Goal: Navigation & Orientation: Find specific page/section

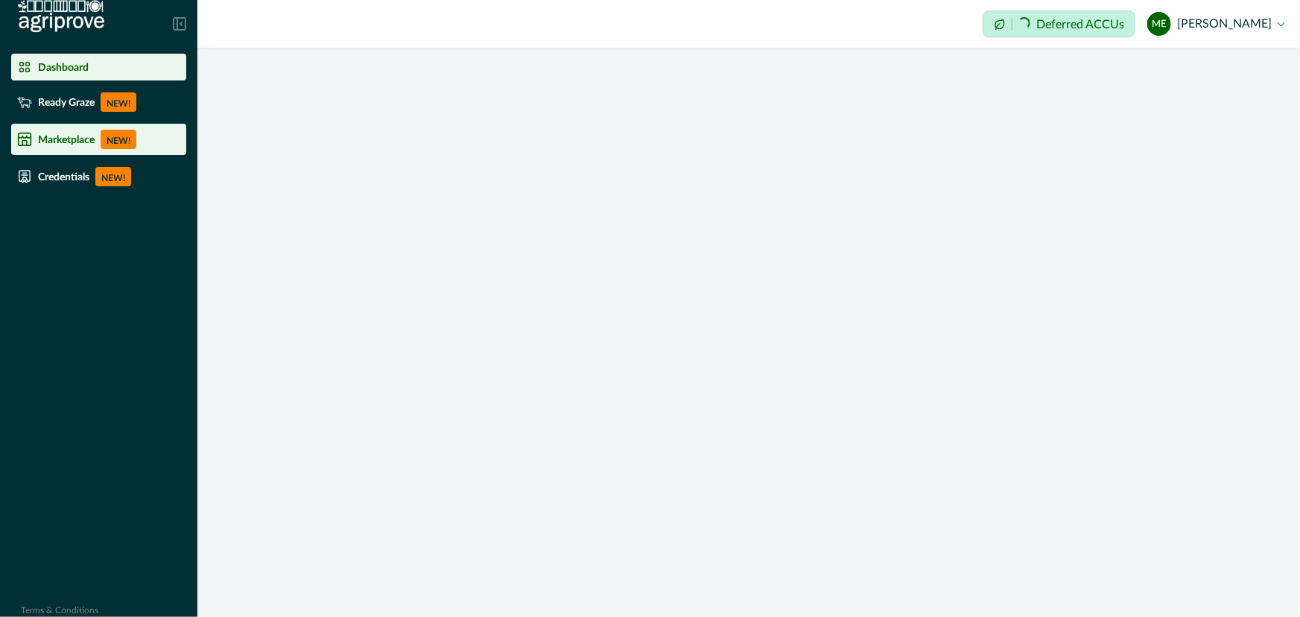
click at [75, 136] on p "Marketplace" at bounding box center [66, 139] width 57 height 12
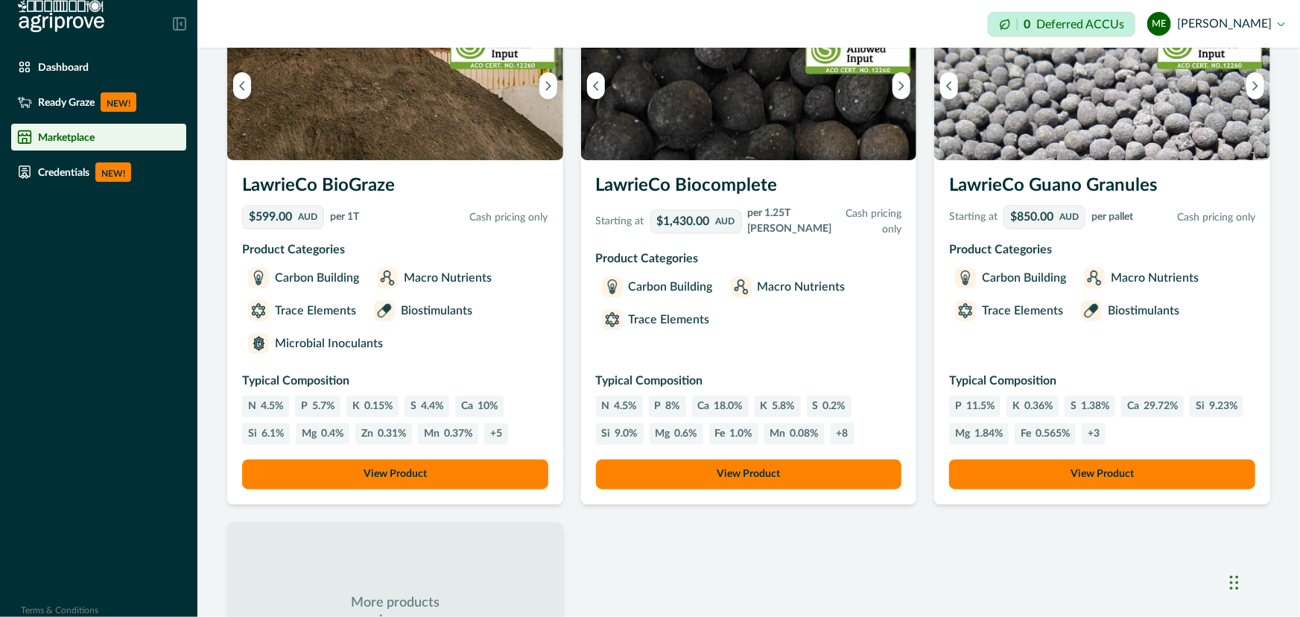
scroll to position [1351, 0]
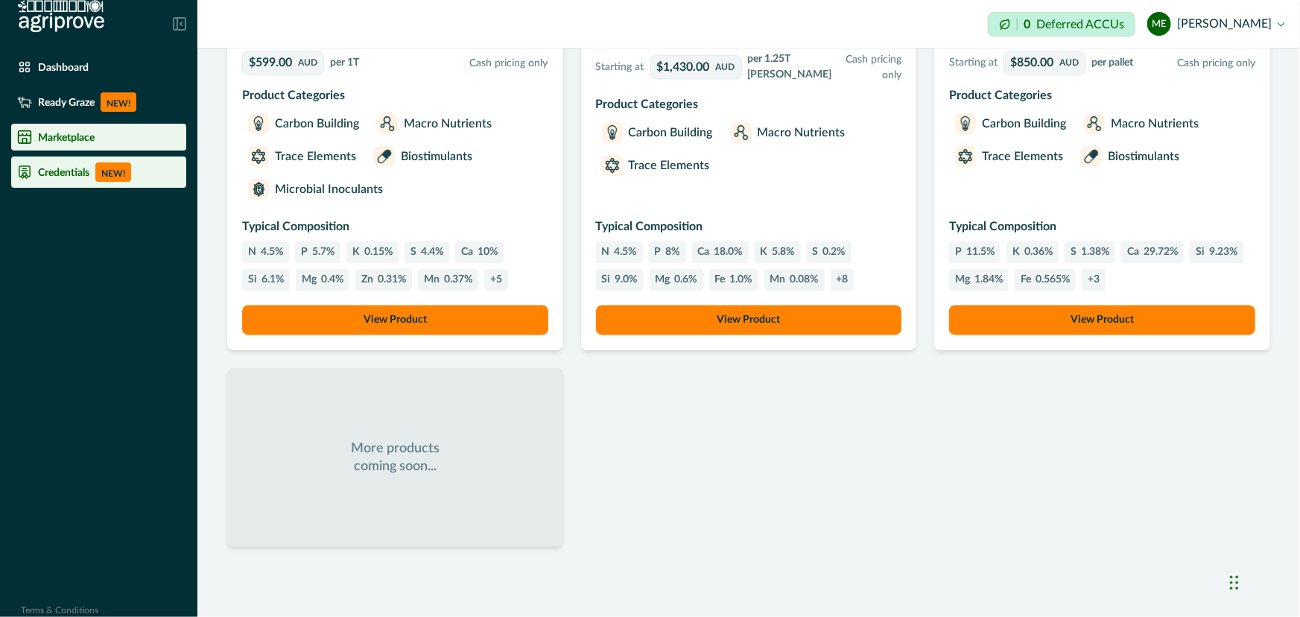
click at [57, 173] on p "Credentials" at bounding box center [63, 172] width 51 height 12
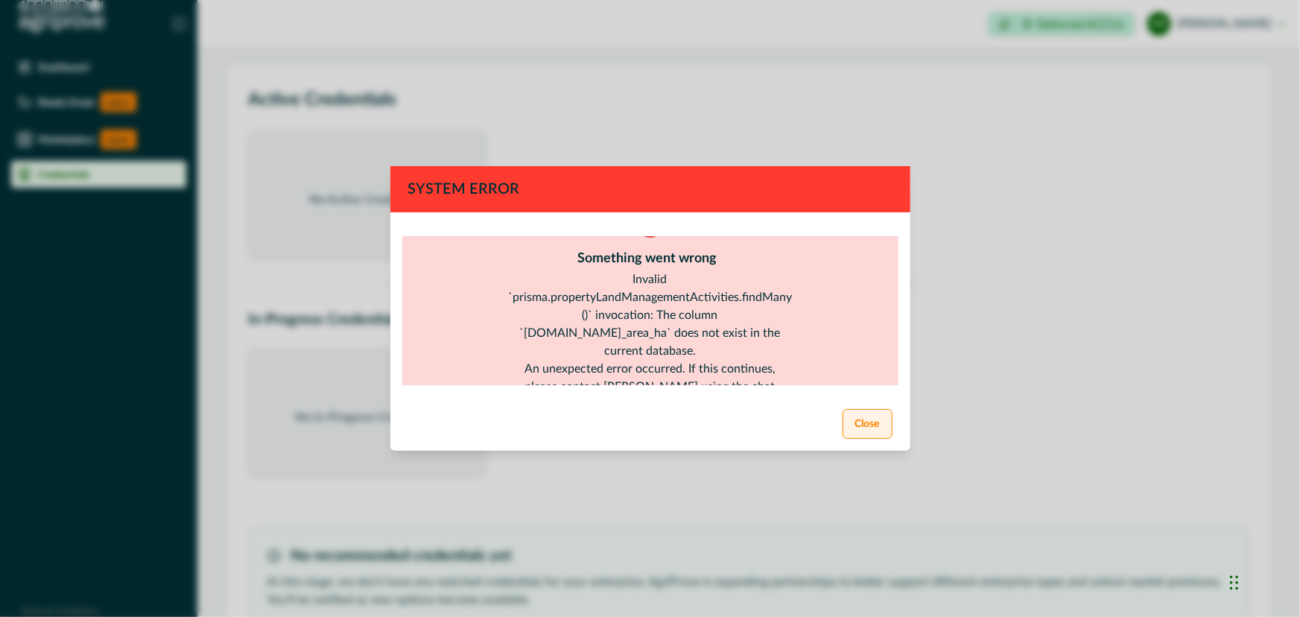
click at [857, 410] on button "Close" at bounding box center [868, 424] width 50 height 30
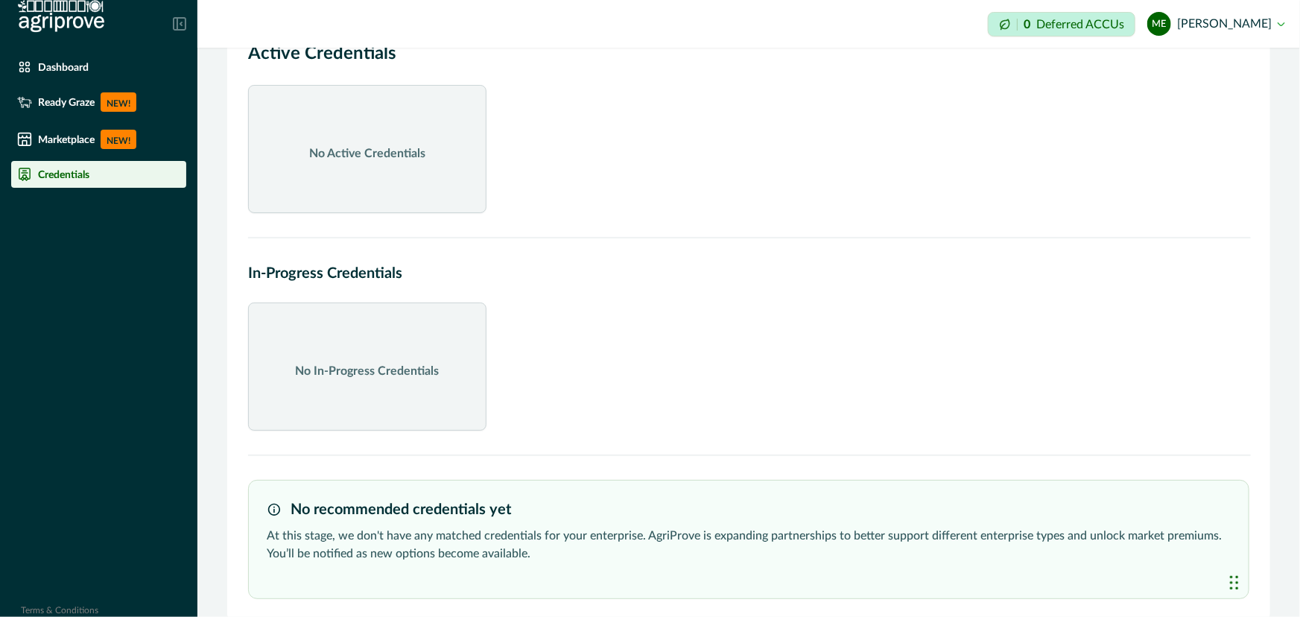
scroll to position [66, 0]
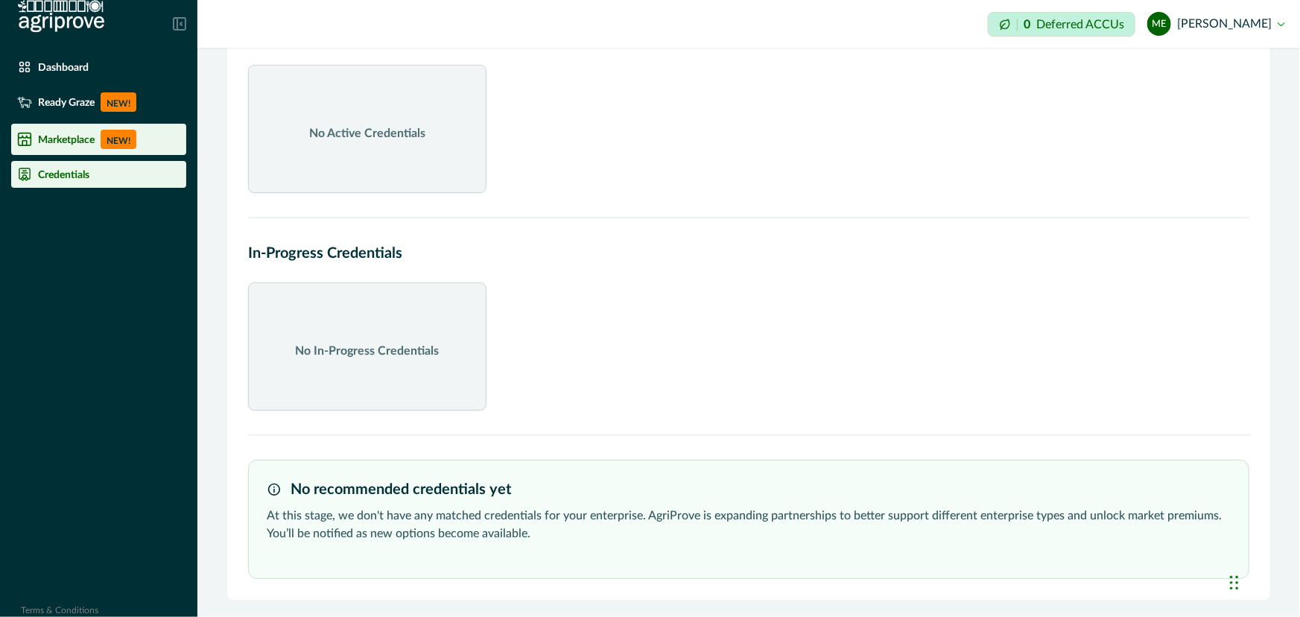
click at [75, 142] on p "Marketplace" at bounding box center [66, 139] width 57 height 12
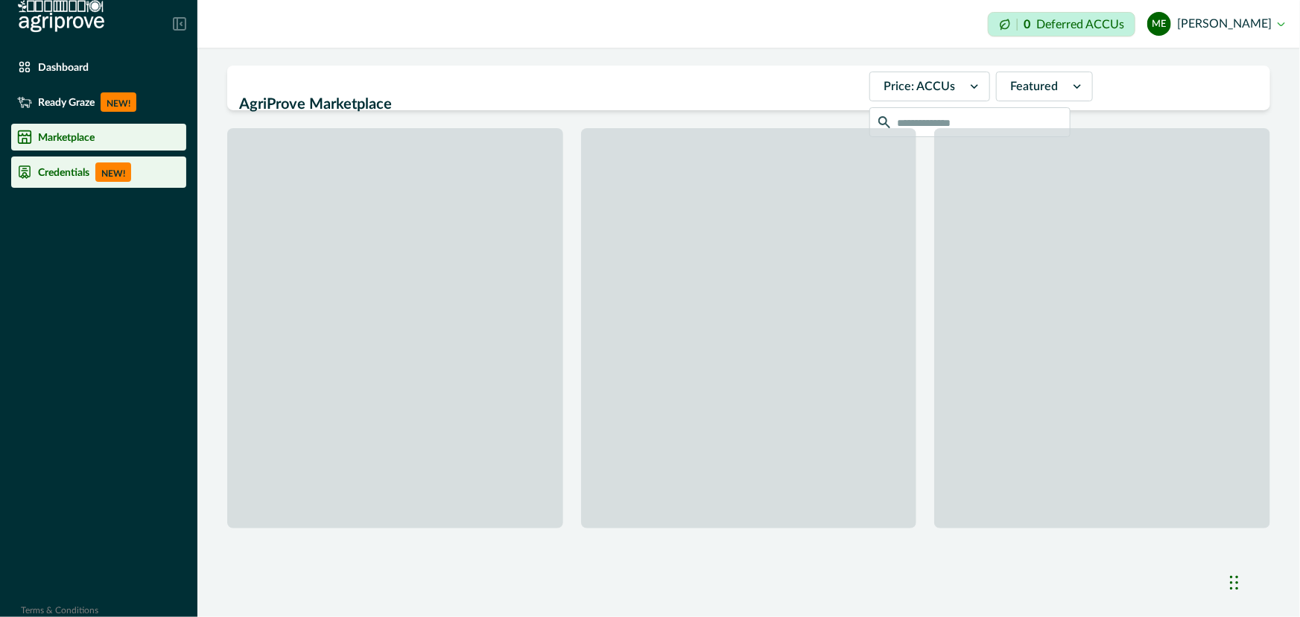
click at [56, 171] on p "Credentials" at bounding box center [63, 172] width 51 height 12
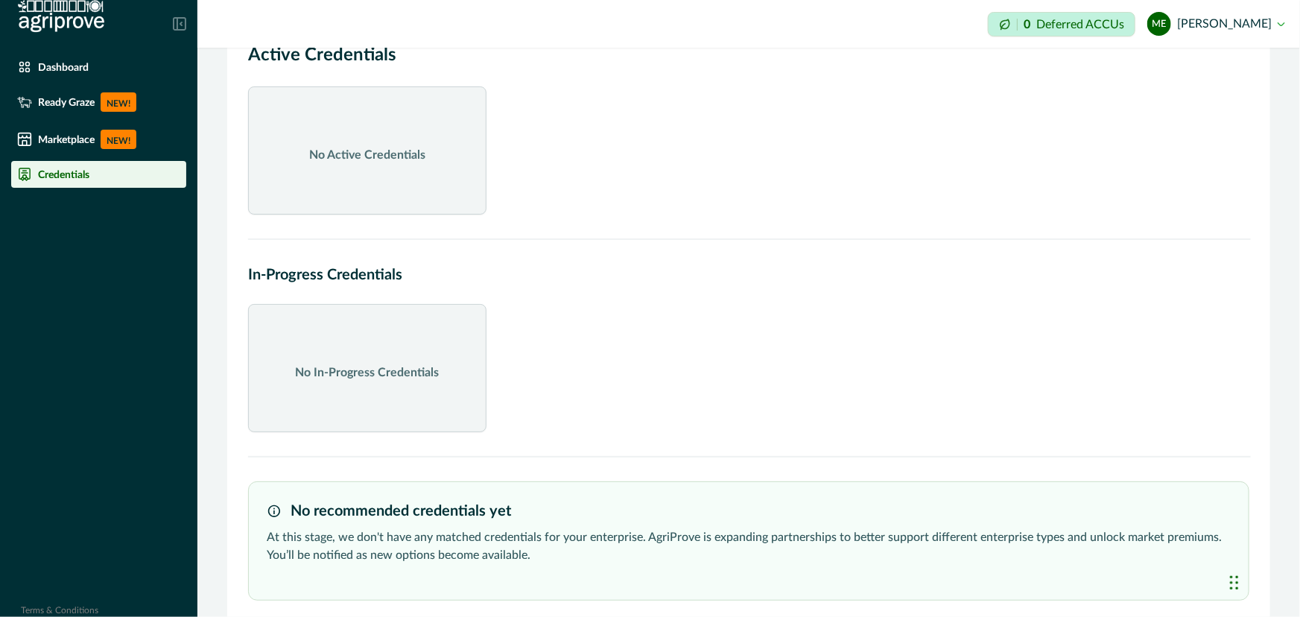
scroll to position [66, 0]
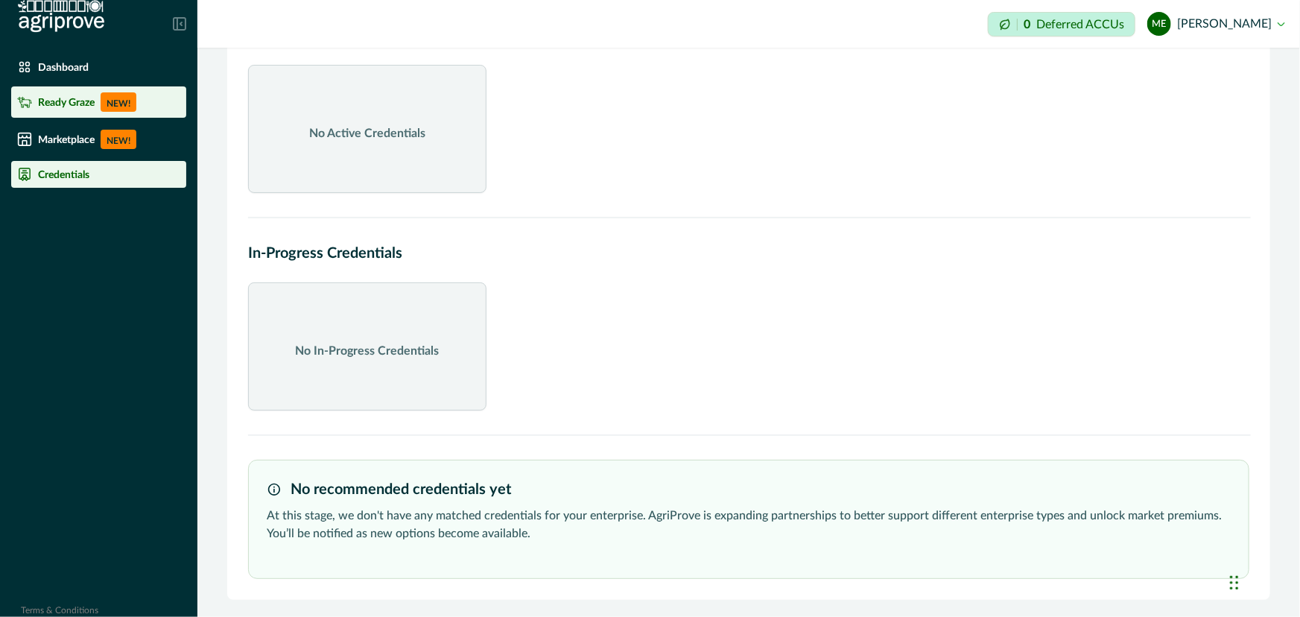
click at [79, 92] on div "Ready Graze NEW!" at bounding box center [98, 101] width 163 height 19
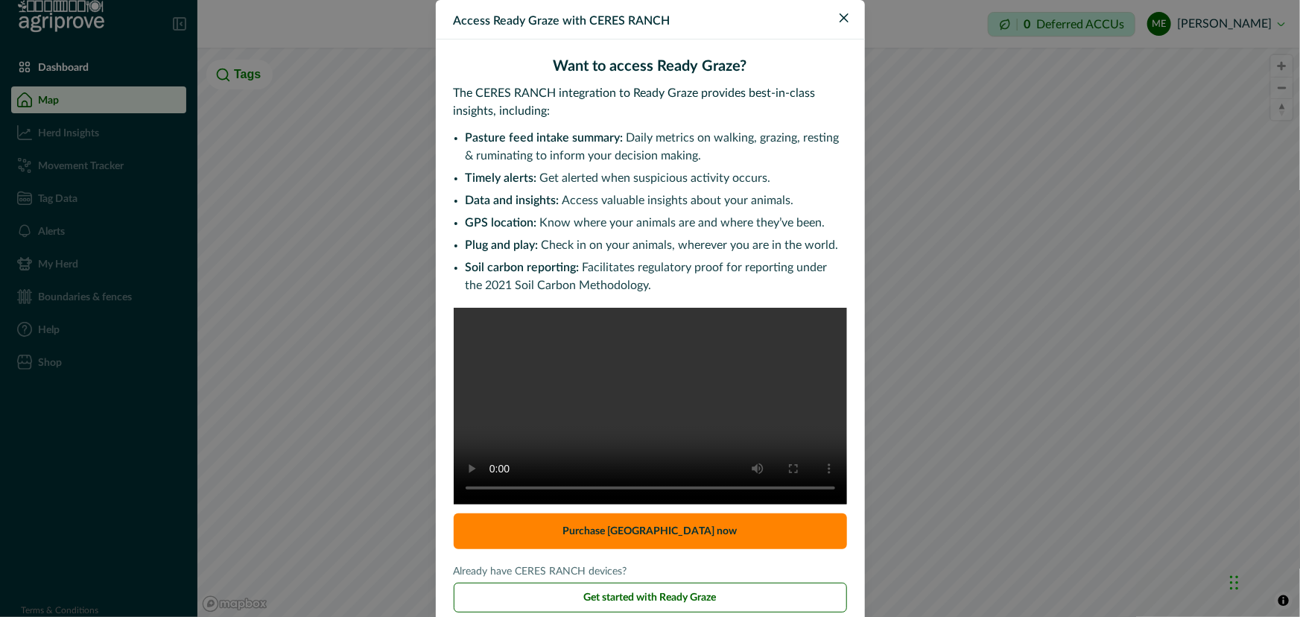
drag, startPoint x: 799, startPoint y: 51, endPoint x: 841, endPoint y: 14, distance: 55.9
click at [840, 20] on icon "Close" at bounding box center [844, 17] width 9 height 9
click at [841, 14] on div "Impersonation Mode 0 Deferred ACCUs me [PERSON_NAME] Sign out" at bounding box center [748, 24] width 1103 height 48
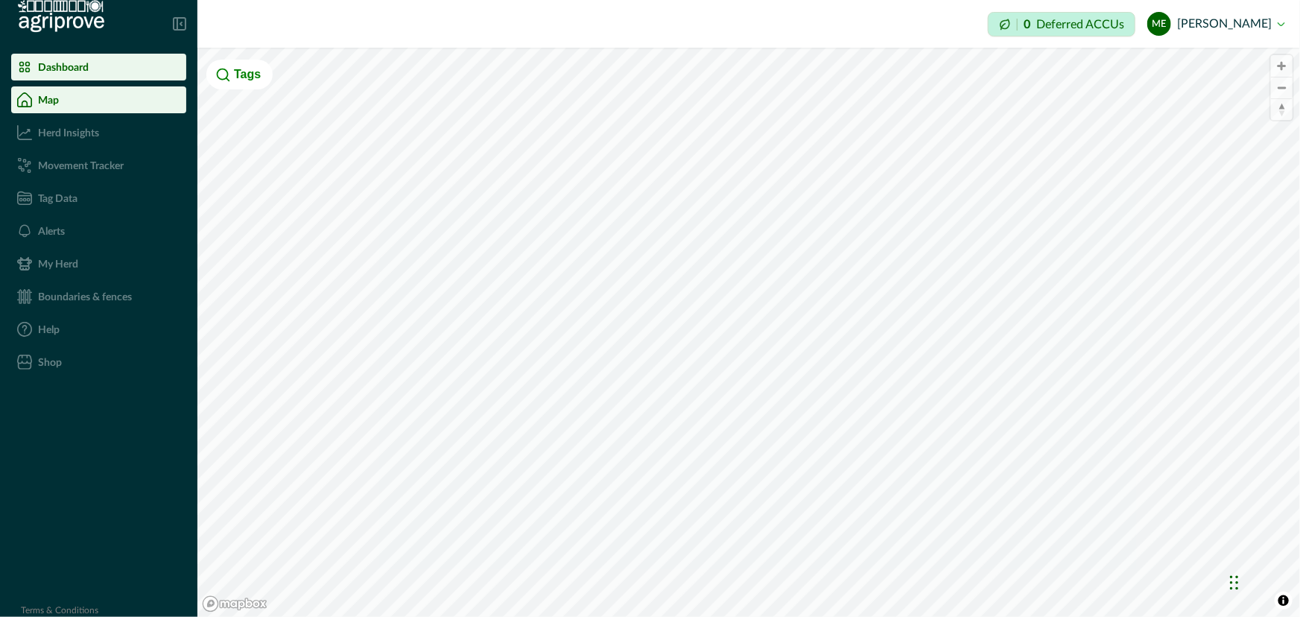
click at [85, 65] on p "Dashboard" at bounding box center [63, 67] width 51 height 12
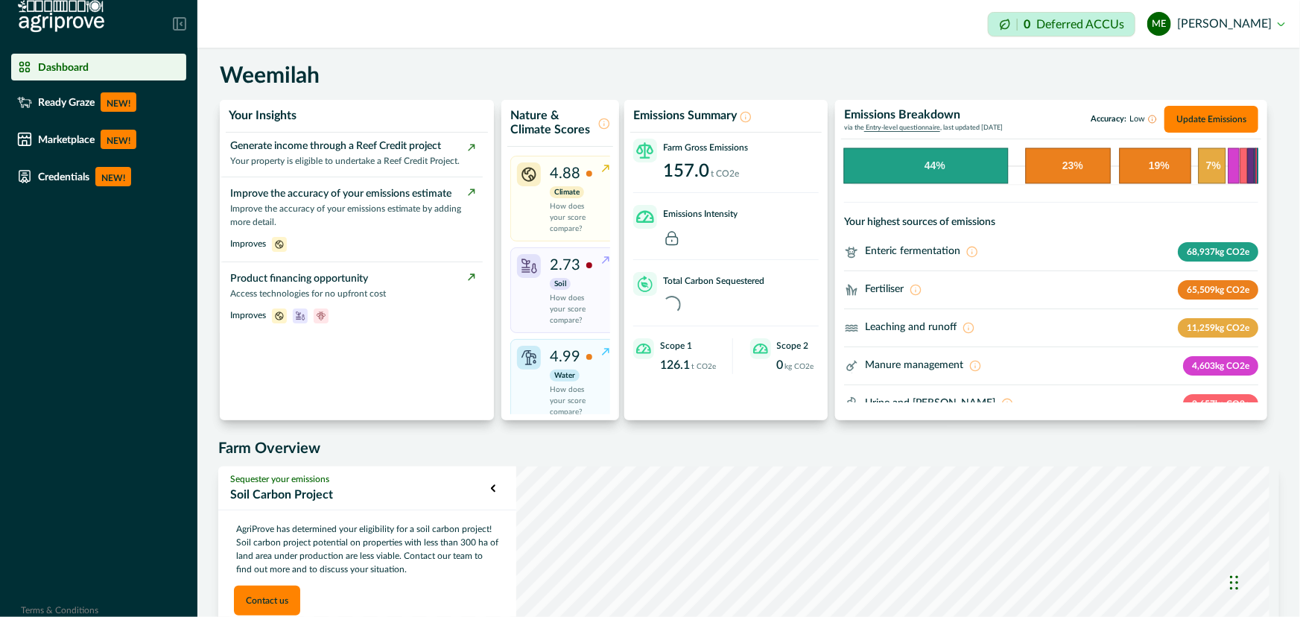
scroll to position [264, 0]
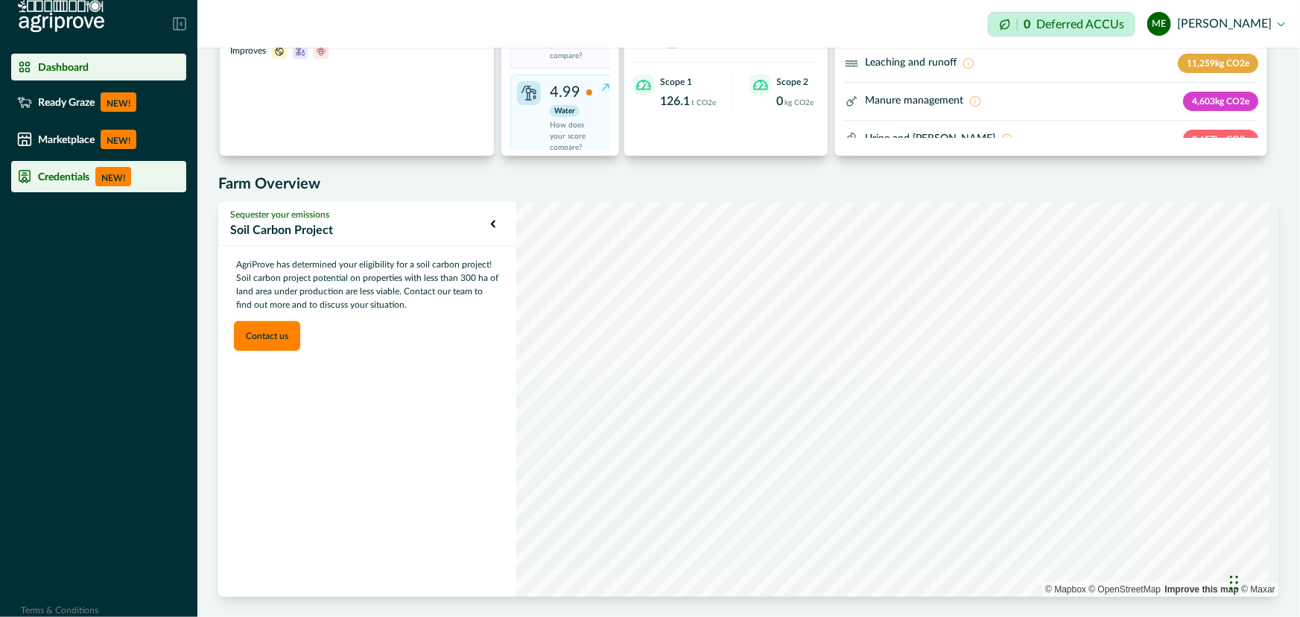
click at [64, 177] on p "Credentials" at bounding box center [63, 177] width 51 height 12
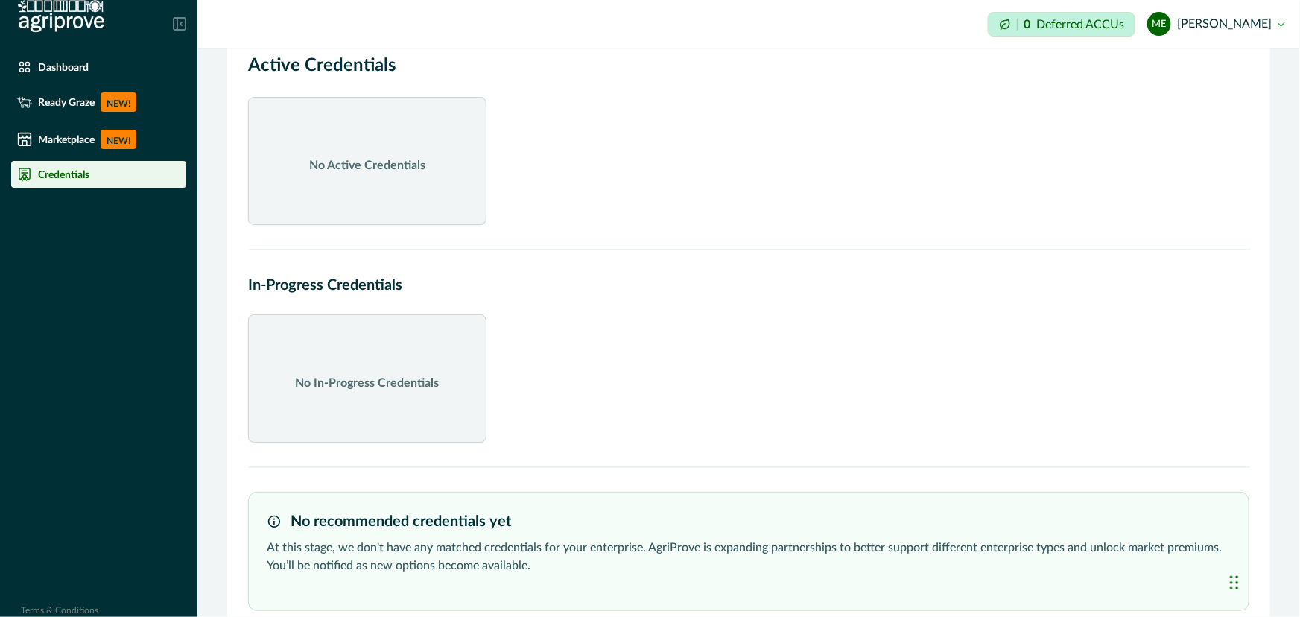
scroll to position [66, 0]
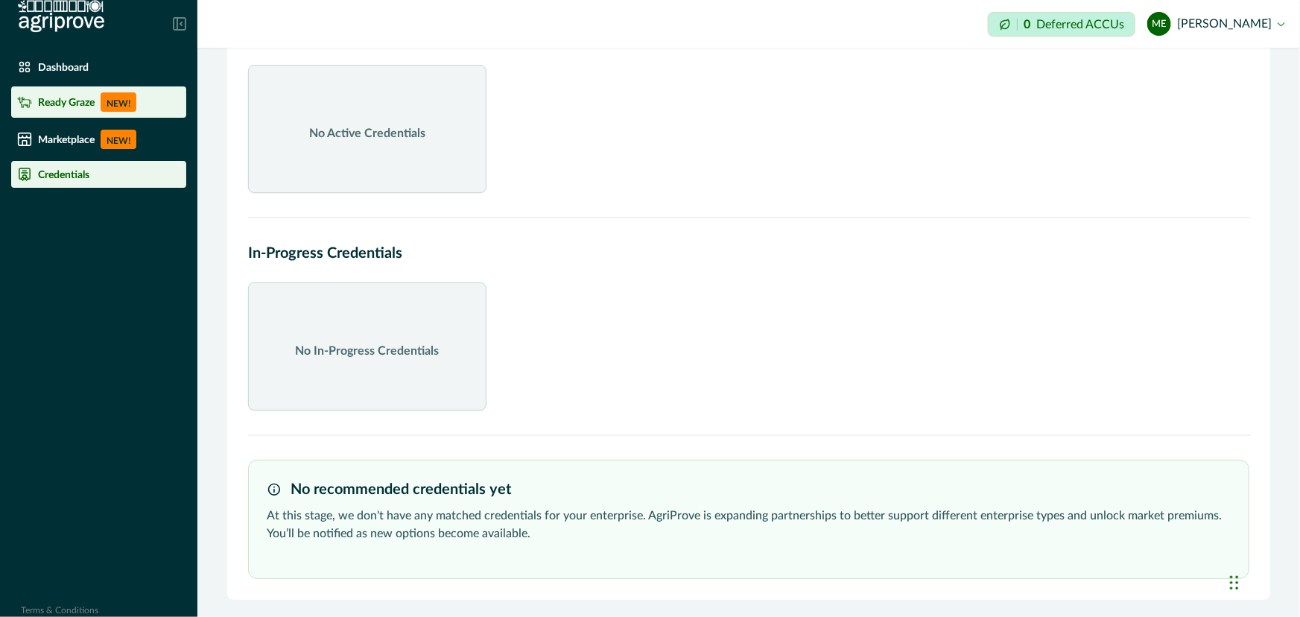
click at [79, 107] on p "Ready Graze" at bounding box center [66, 102] width 57 height 12
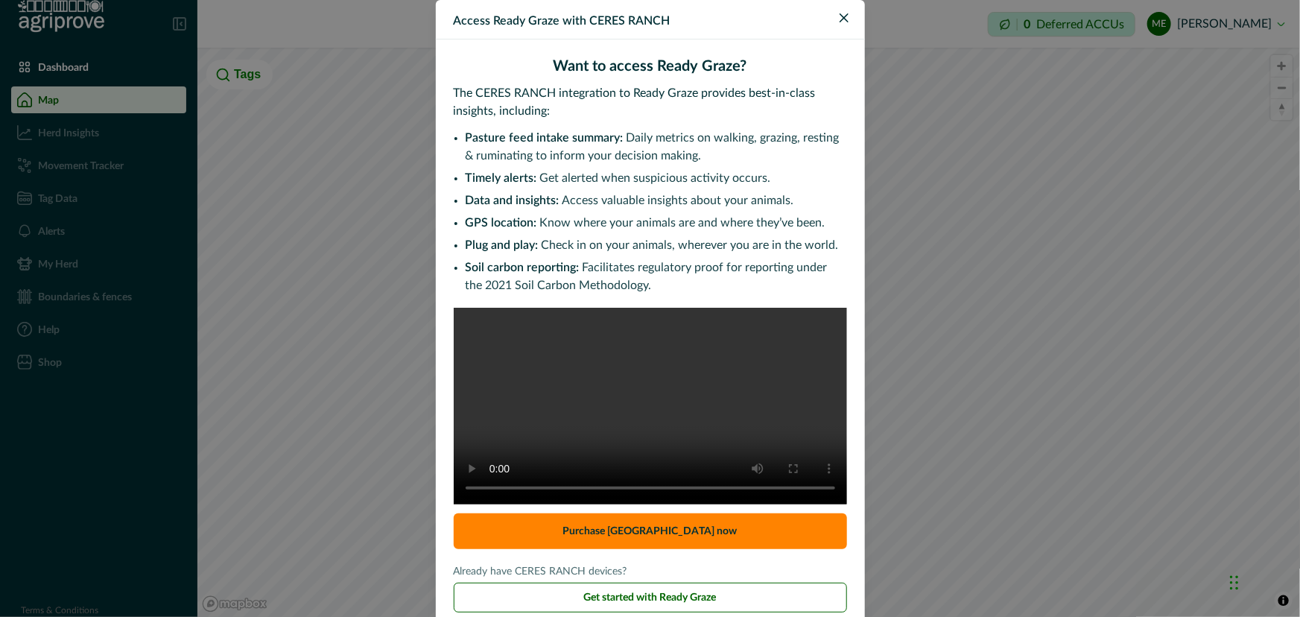
click at [77, 137] on div "Access Ready Graze with CERES RANCH Want to access Ready [GEOGRAPHIC_DATA]? The…" at bounding box center [650, 308] width 1300 height 617
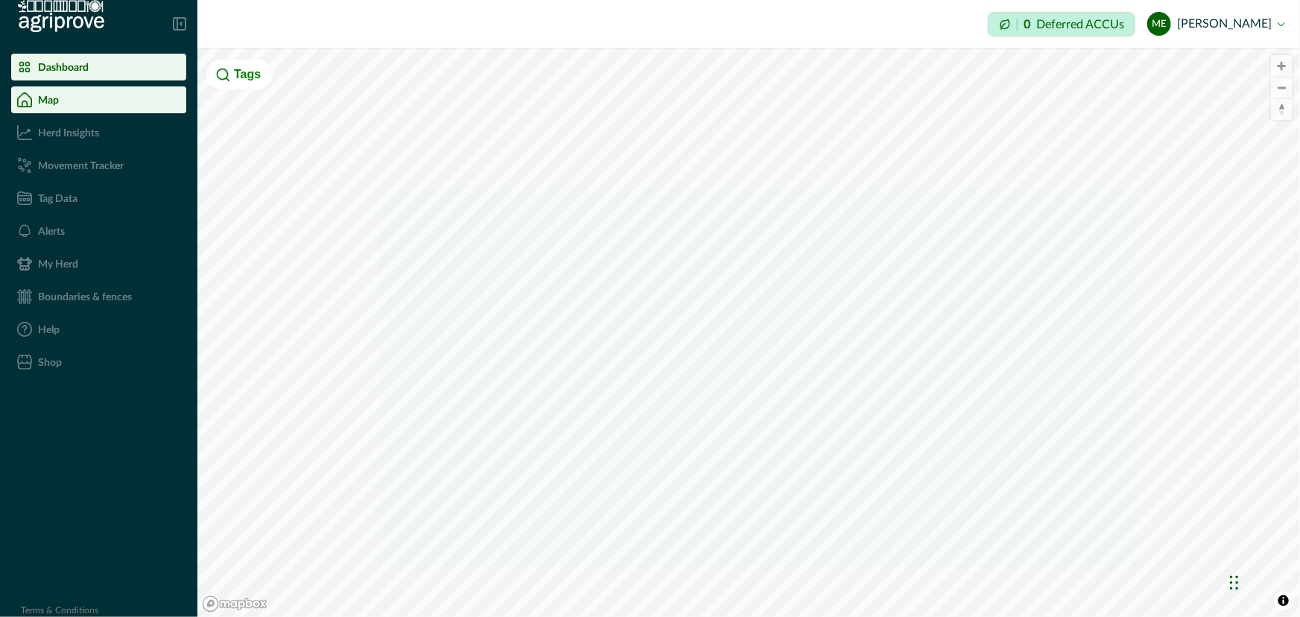
click at [76, 73] on div "Dashboard" at bounding box center [98, 67] width 163 height 15
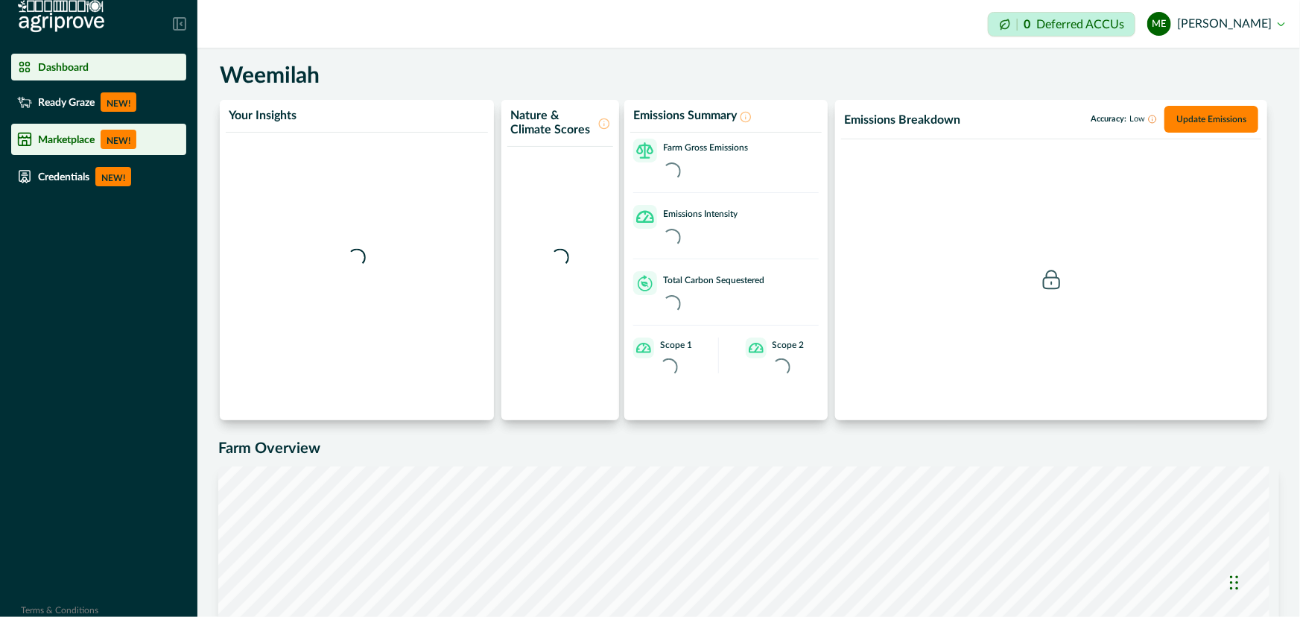
click at [75, 132] on div "Marketplace NEW!" at bounding box center [98, 139] width 163 height 19
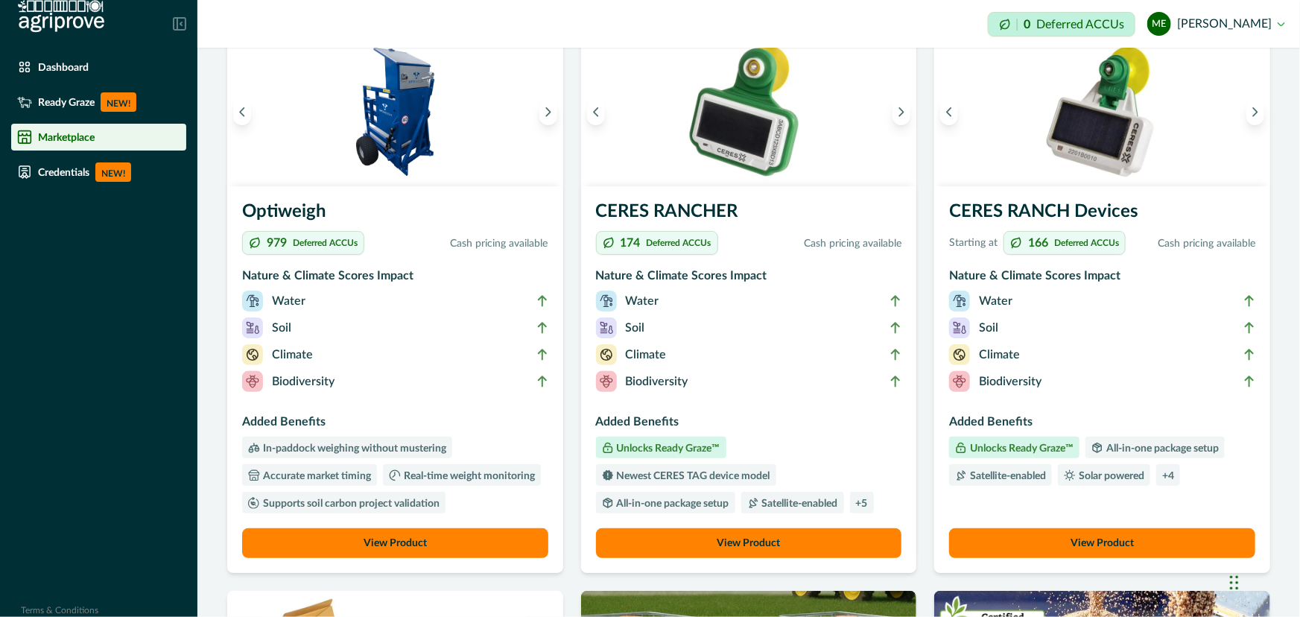
scroll to position [67, 0]
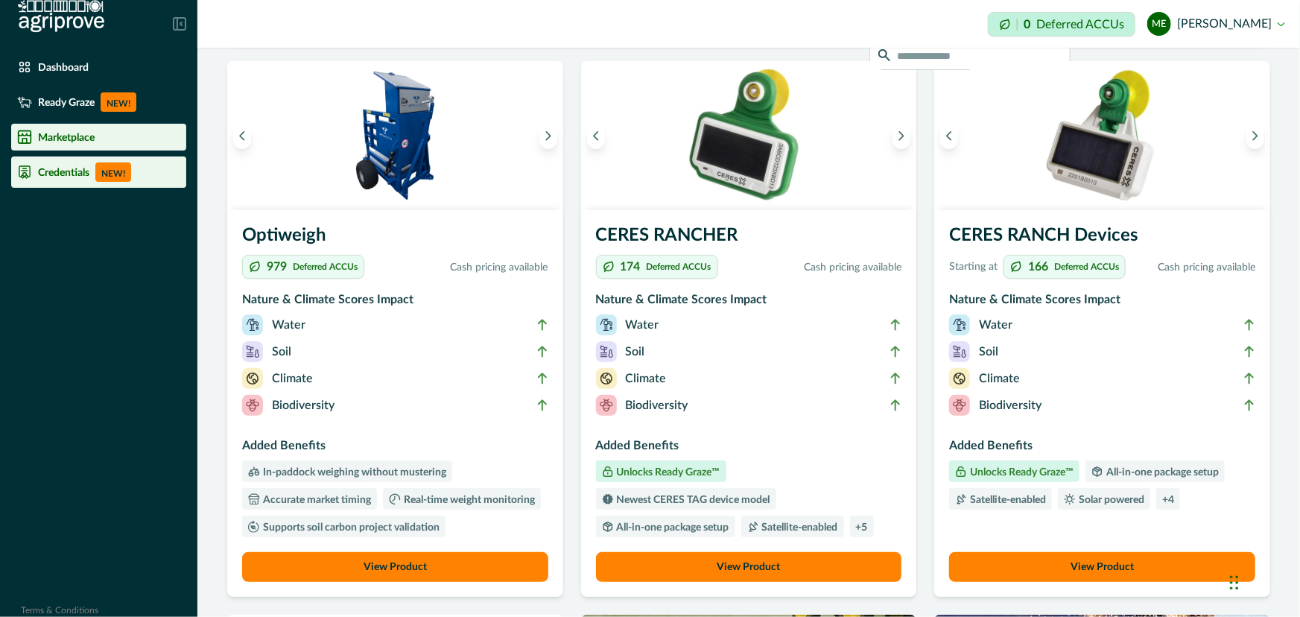
click at [100, 176] on p "NEW!" at bounding box center [113, 171] width 36 height 19
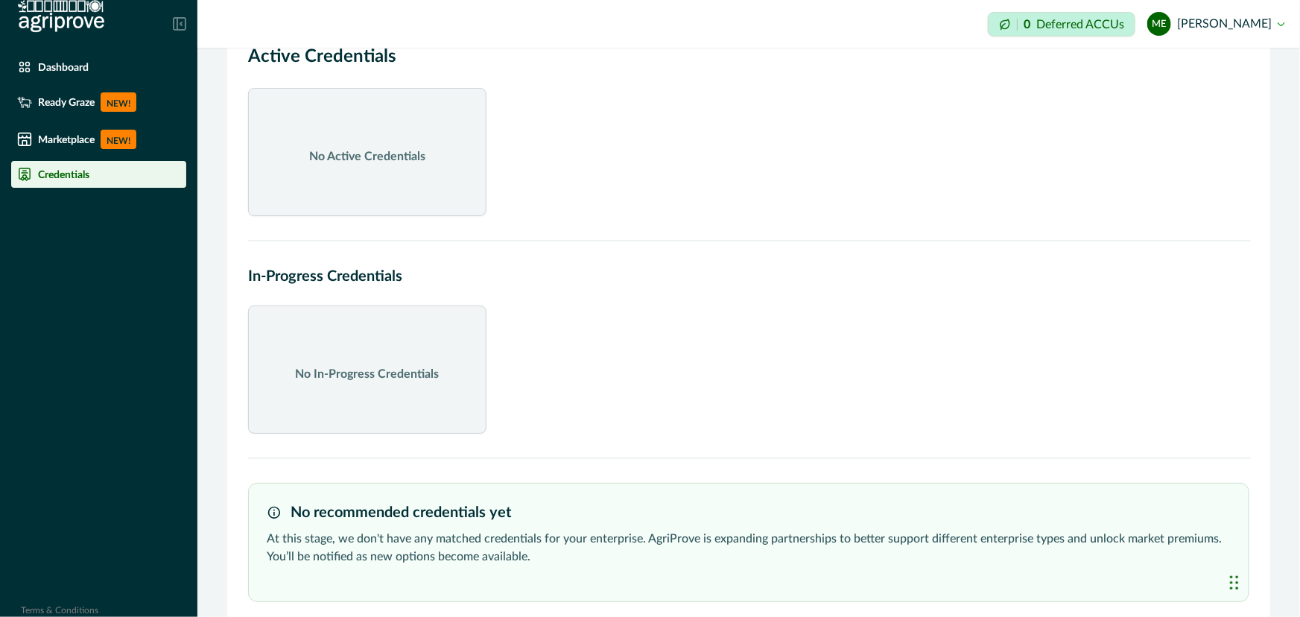
scroll to position [66, 0]
